Goal: Communication & Community: Connect with others

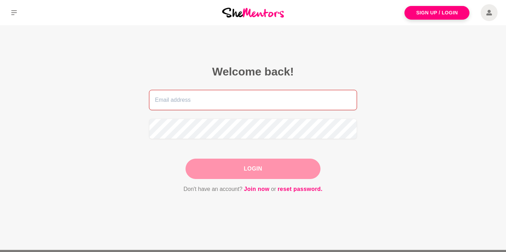
type input "[PERSON_NAME][EMAIL_ADDRESS][DOMAIN_NAME]"
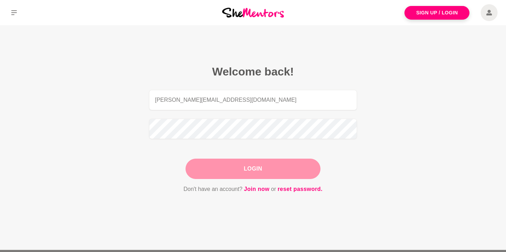
click at [250, 167] on div "Login" at bounding box center [252, 169] width 135 height 20
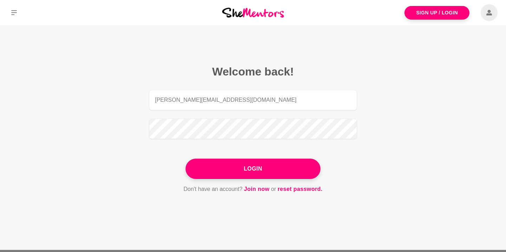
click at [250, 167] on button "Login" at bounding box center [252, 169] width 135 height 20
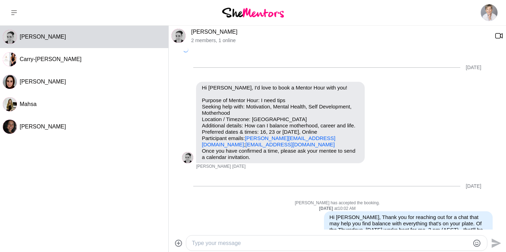
scroll to position [415, 0]
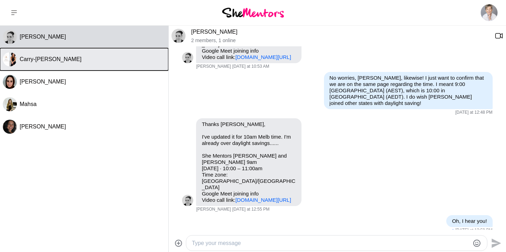
click at [55, 56] on span "Carry-[PERSON_NAME]" at bounding box center [51, 59] width 62 height 6
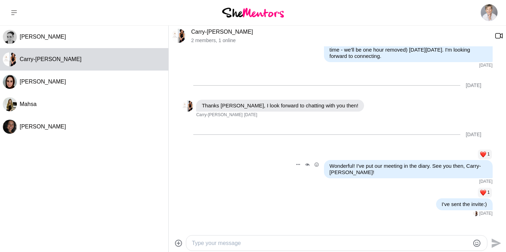
scroll to position [261, 0]
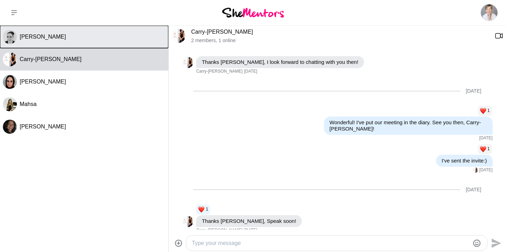
click at [45, 39] on div "[PERSON_NAME]" at bounding box center [93, 36] width 146 height 7
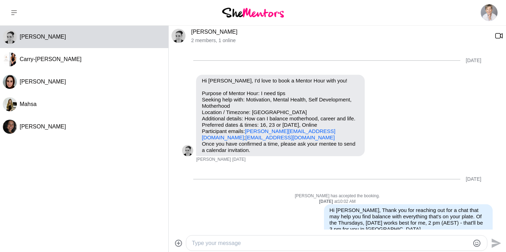
scroll to position [415, 0]
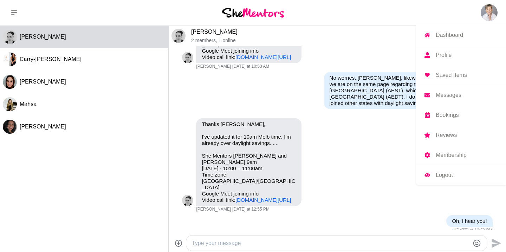
click at [448, 175] on p "Logout" at bounding box center [443, 175] width 17 height 6
